Goal: Find specific page/section: Find specific page/section

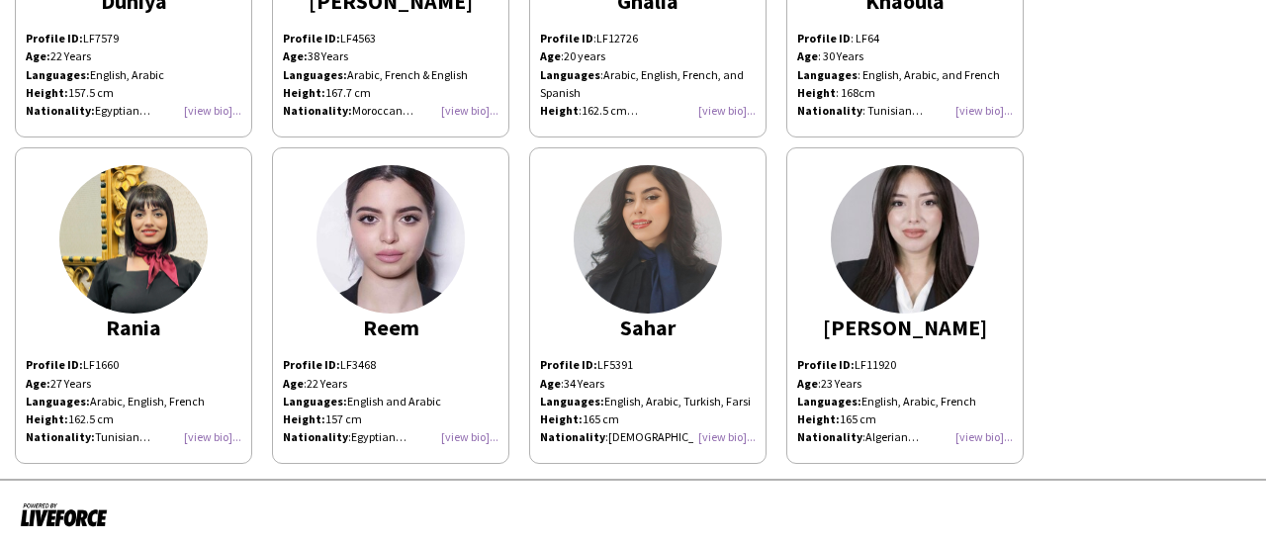
scroll to position [269, 0]
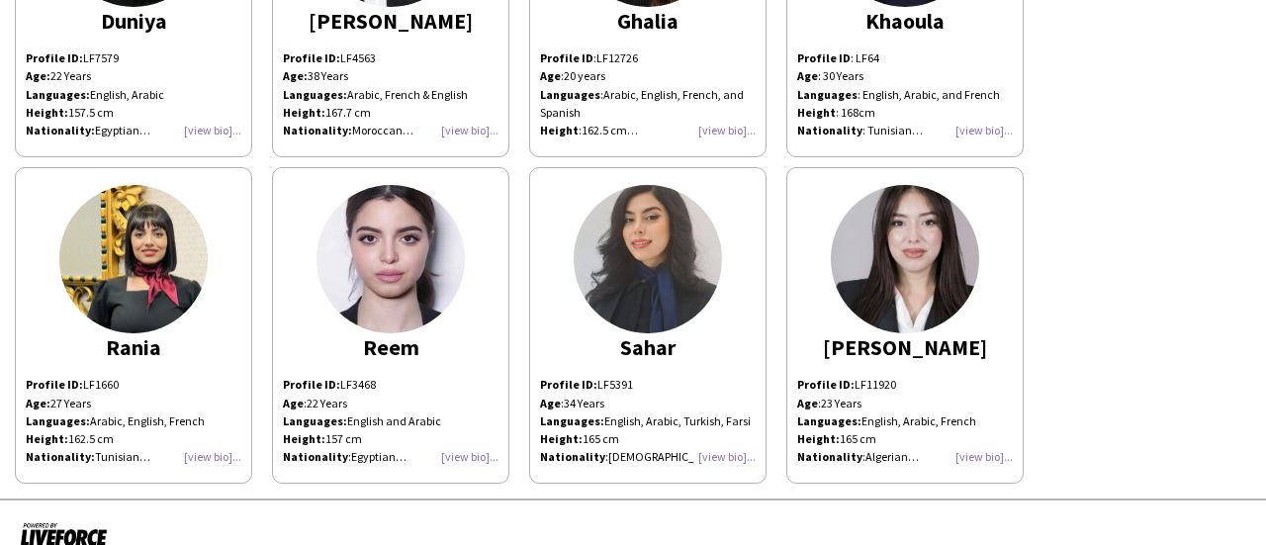
scroll to position [269, 0]
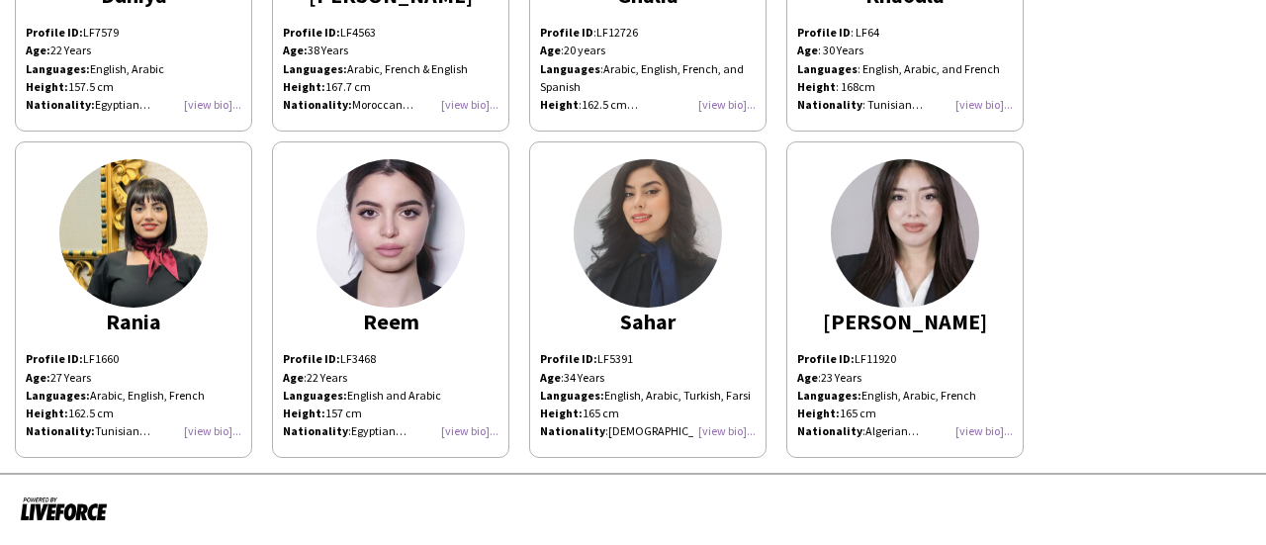
drag, startPoint x: 630, startPoint y: 359, endPoint x: 532, endPoint y: 360, distance: 97.9
click at [532, 360] on app-share-pages-crew-card "Sahar Profile ID: LF5391 Age : [DEMOGRAPHIC_DATA] Years Languages: English, Ara…" at bounding box center [647, 299] width 237 height 316
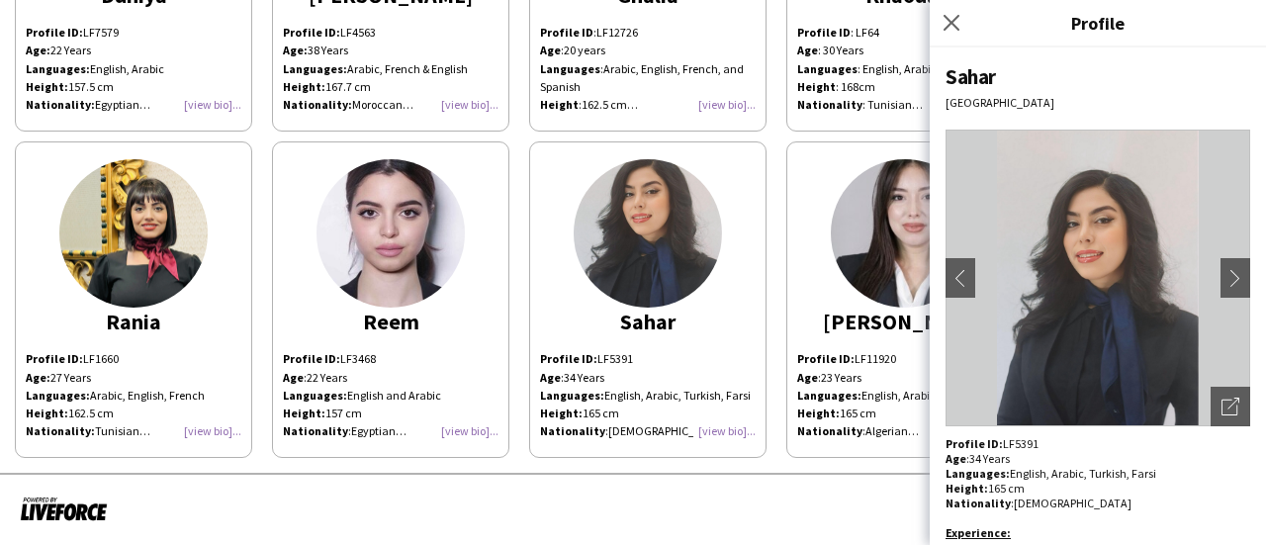
copy p "Profile ID: LF5391"
click at [712, 522] on div at bounding box center [633, 509] width 1266 height 73
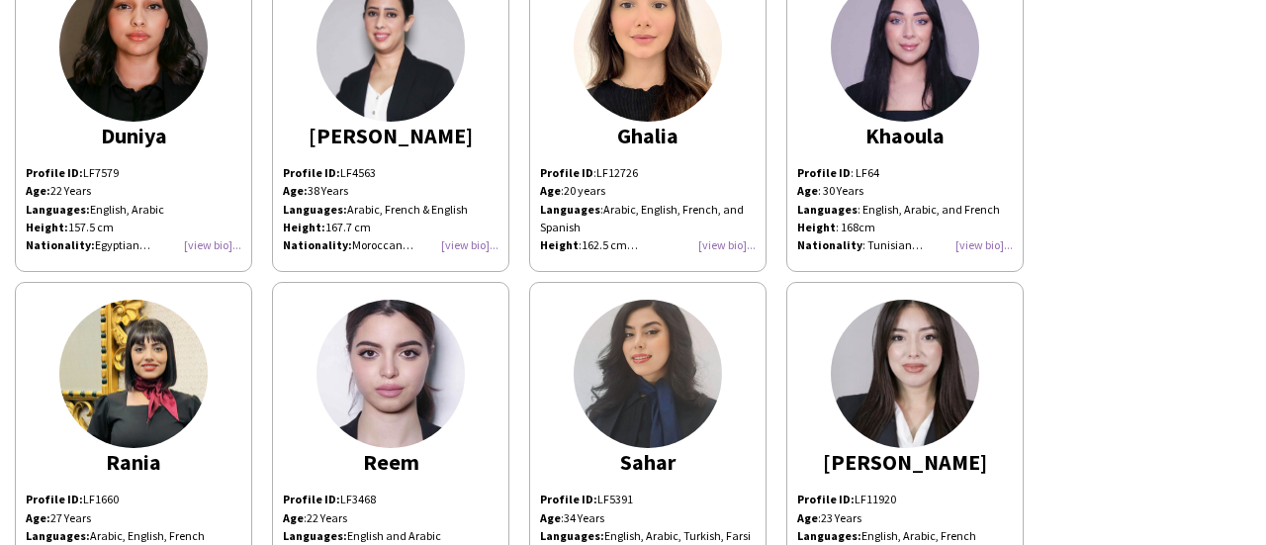
scroll to position [0, 0]
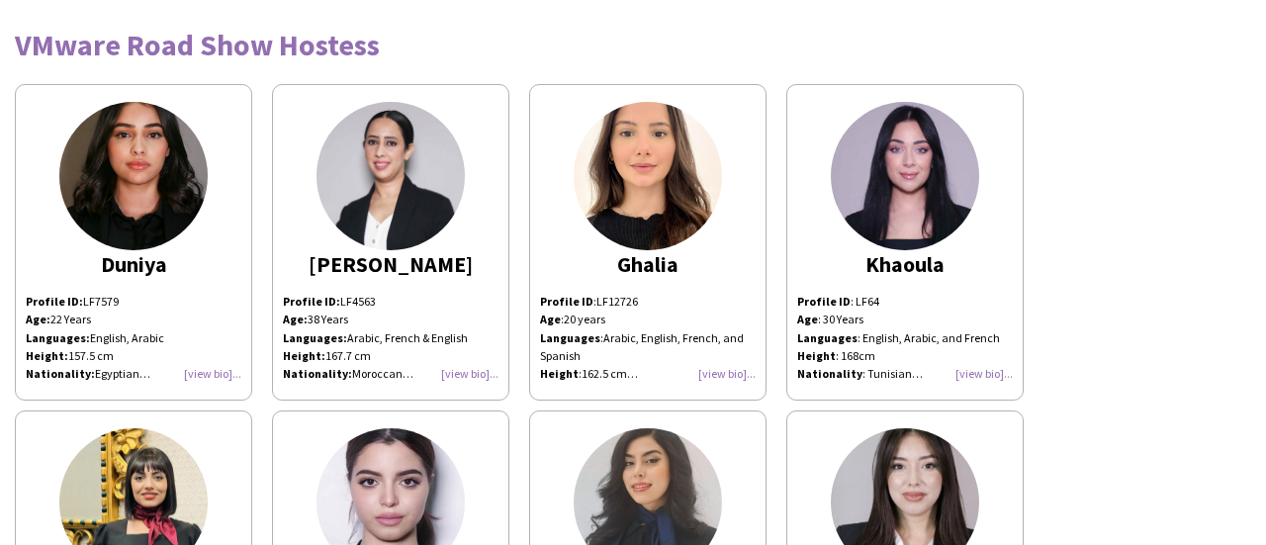
drag, startPoint x: 794, startPoint y: 301, endPoint x: 875, endPoint y: 302, distance: 81.1
click at [875, 302] on app-share-pages-crew-card "Khaoula Profile ID : LF64 Age : [DEMOGRAPHIC_DATA] Years Languages : English, A…" at bounding box center [904, 242] width 237 height 316
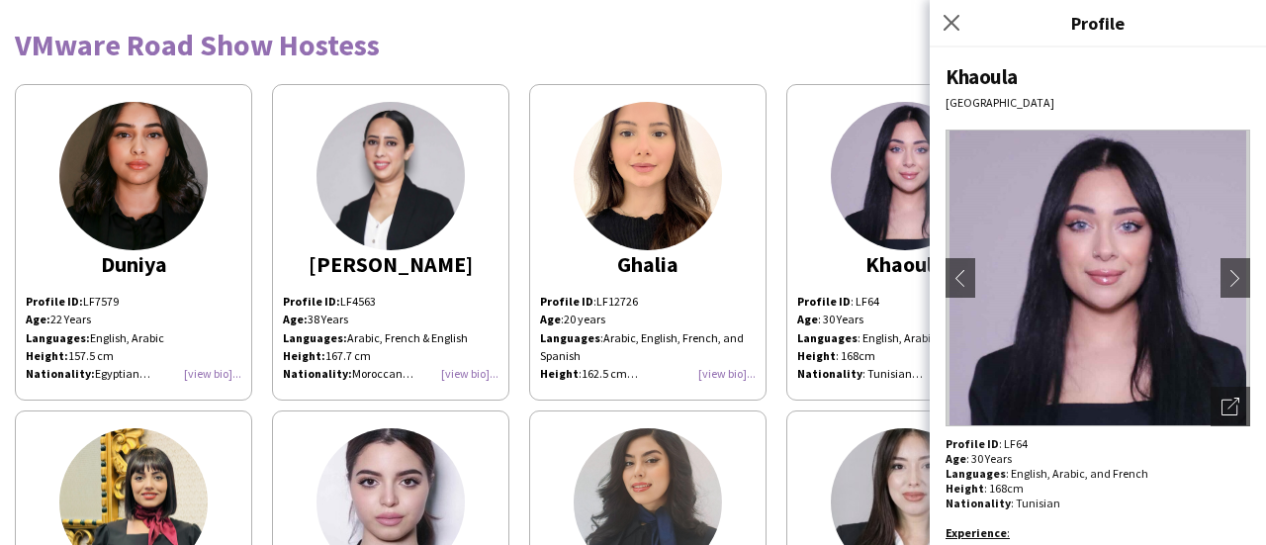
copy div "Profile ID : LF64"
click at [775, 379] on div "Duniya Profile ID: LF7579 Age: [DEMOGRAPHIC_DATA] Years Languages: English, Ara…" at bounding box center [633, 400] width 1236 height 653
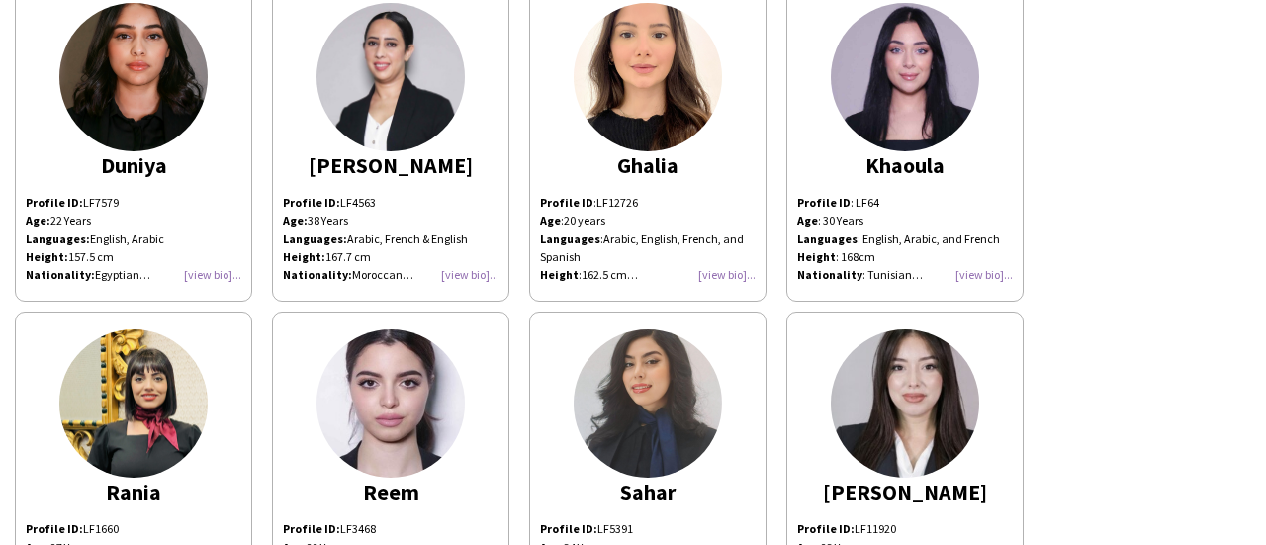
scroll to position [269, 0]
